Goal: Entertainment & Leisure: Consume media (video, audio)

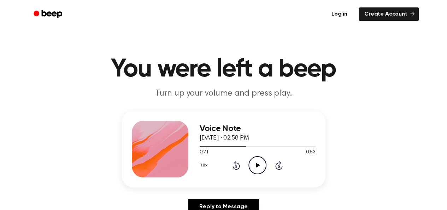
click at [237, 168] on icon "Rewind 5 seconds" at bounding box center [236, 164] width 8 height 9
click at [233, 163] on icon "Rewind 5 seconds" at bounding box center [236, 164] width 8 height 9
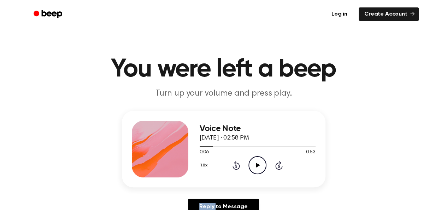
click at [233, 163] on icon "Rewind 5 seconds" at bounding box center [236, 164] width 8 height 9
click at [263, 165] on icon "Play Audio" at bounding box center [258, 165] width 18 height 18
click at [211, 146] on div at bounding box center [236, 146] width 73 height 1
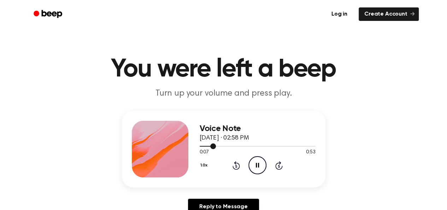
click at [203, 145] on div at bounding box center [258, 146] width 116 height 6
click at [257, 166] on icon "Pause Audio" at bounding box center [258, 165] width 18 height 18
click at [241, 146] on div at bounding box center [238, 146] width 76 height 1
click at [258, 164] on icon at bounding box center [258, 165] width 4 height 5
click at [262, 164] on icon "Pause Audio" at bounding box center [258, 165] width 18 height 18
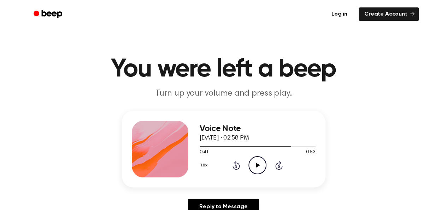
click at [256, 167] on icon "Play Audio" at bounding box center [258, 165] width 18 height 18
click at [281, 146] on div at bounding box center [255, 146] width 111 height 1
drag, startPoint x: 281, startPoint y: 146, endPoint x: 265, endPoint y: 144, distance: 15.7
click at [265, 144] on div at bounding box center [258, 146] width 116 height 6
click at [271, 146] on div at bounding box center [258, 146] width 116 height 1
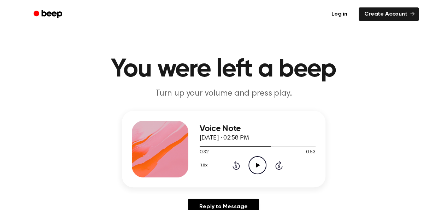
click at [259, 164] on icon "Play Audio" at bounding box center [258, 165] width 18 height 18
click at [276, 147] on div at bounding box center [258, 146] width 116 height 6
click at [257, 163] on icon "Play Audio" at bounding box center [258, 165] width 18 height 18
click at [297, 147] on div at bounding box center [258, 146] width 116 height 6
click at [283, 145] on div at bounding box center [258, 146] width 116 height 6
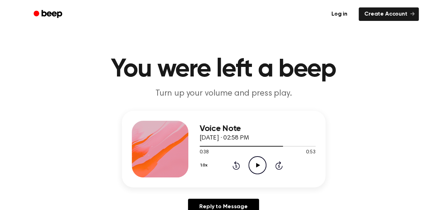
click at [262, 162] on icon "Play Audio" at bounding box center [258, 165] width 18 height 18
click at [260, 167] on icon "Play Audio" at bounding box center [258, 165] width 18 height 18
click at [257, 167] on icon "Play Audio" at bounding box center [258, 165] width 18 height 18
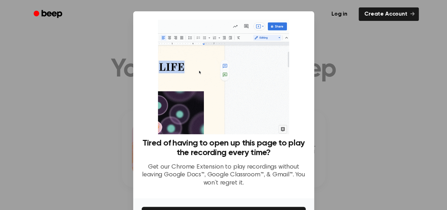
click at [372, 92] on div at bounding box center [223, 105] width 447 height 210
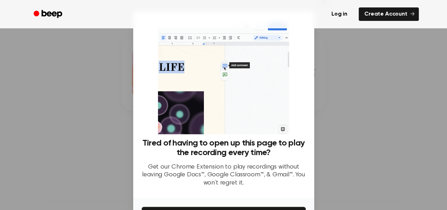
scroll to position [47, 0]
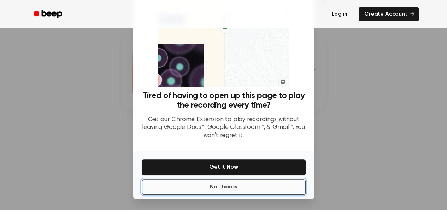
click at [222, 186] on button "No Thanks" at bounding box center [224, 187] width 164 height 16
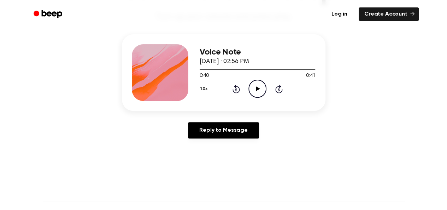
click at [239, 89] on icon "Rewind 5 seconds" at bounding box center [236, 88] width 8 height 9
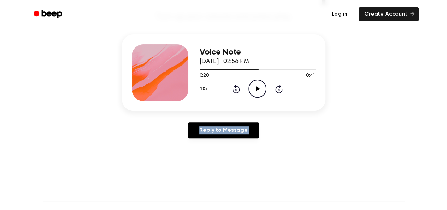
click at [239, 89] on icon "Rewind 5 seconds" at bounding box center [236, 88] width 8 height 9
click at [262, 89] on icon "Play Audio" at bounding box center [258, 89] width 18 height 18
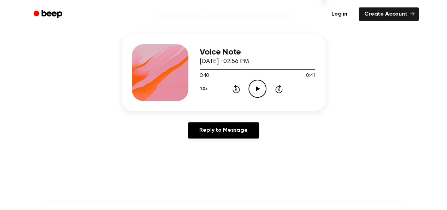
click at [238, 85] on icon "Rewind 5 seconds" at bounding box center [236, 88] width 8 height 9
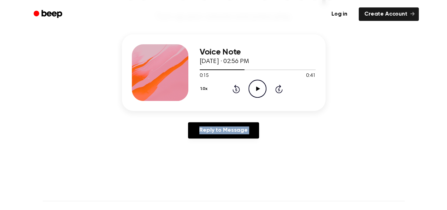
click at [238, 85] on icon "Rewind 5 seconds" at bounding box center [236, 88] width 8 height 9
click at [261, 87] on icon "Play Audio" at bounding box center [258, 89] width 18 height 18
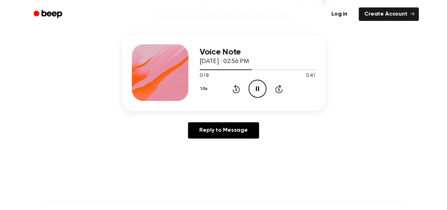
click at [235, 89] on icon "Rewind 5 seconds" at bounding box center [236, 88] width 8 height 9
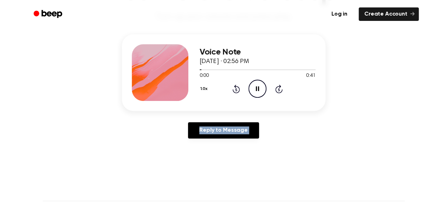
click at [257, 90] on icon at bounding box center [257, 88] width 3 height 5
click at [235, 86] on icon at bounding box center [236, 88] width 7 height 8
click at [257, 87] on icon at bounding box center [258, 88] width 4 height 5
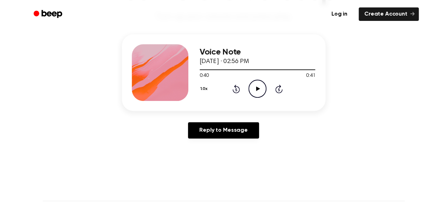
click at [253, 89] on icon "Play Audio" at bounding box center [258, 89] width 18 height 18
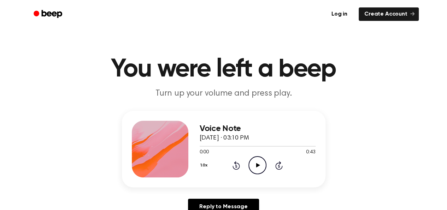
click at [257, 168] on icon "Play Audio" at bounding box center [258, 165] width 18 height 18
